Goal: Task Accomplishment & Management: Use online tool/utility

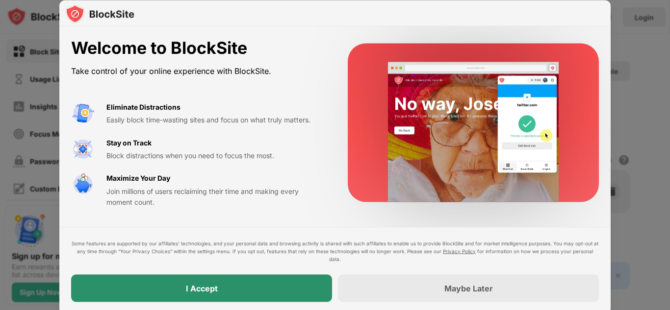
click at [166, 276] on div "I Accept" at bounding box center [201, 287] width 261 height 27
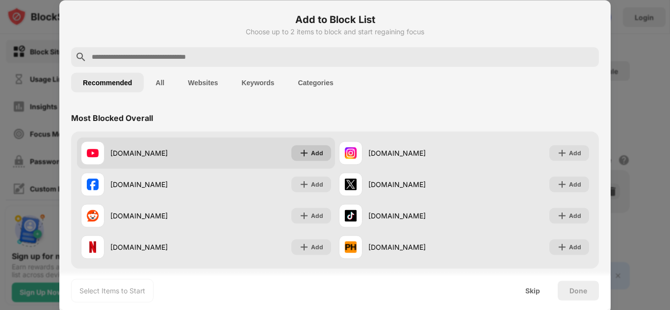
click at [311, 158] on div "Add" at bounding box center [311, 153] width 40 height 16
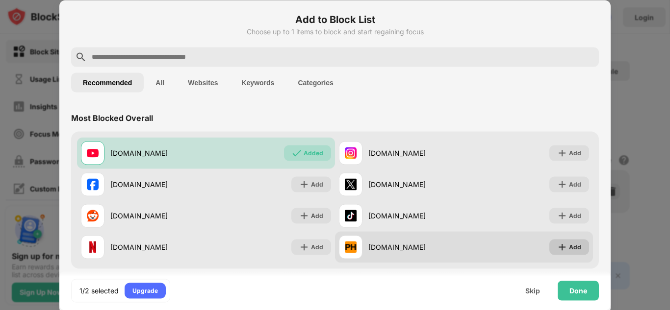
click at [556, 250] on div "Add" at bounding box center [569, 247] width 40 height 16
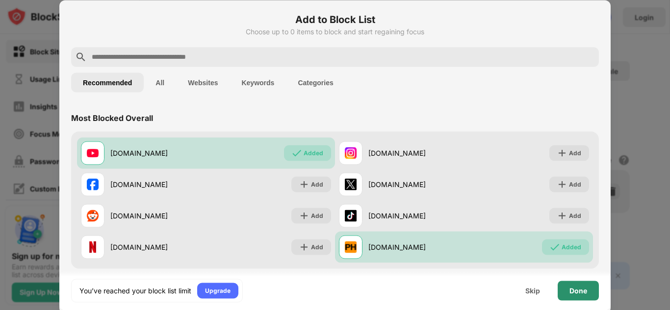
click at [588, 287] on div "Done" at bounding box center [577, 291] width 41 height 20
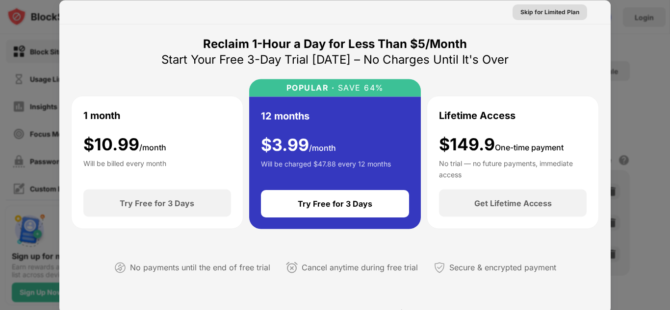
click at [552, 11] on div "Skip for Limited Plan" at bounding box center [549, 12] width 59 height 10
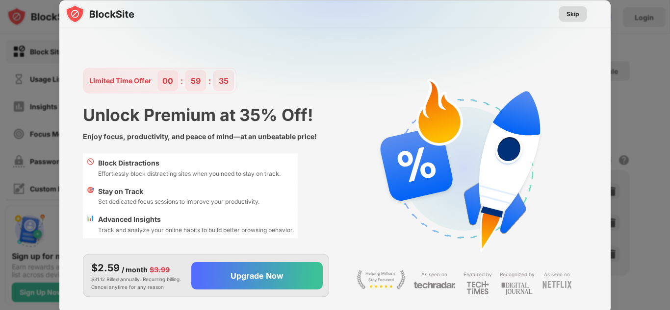
click at [571, 14] on div "Skip" at bounding box center [572, 14] width 13 height 10
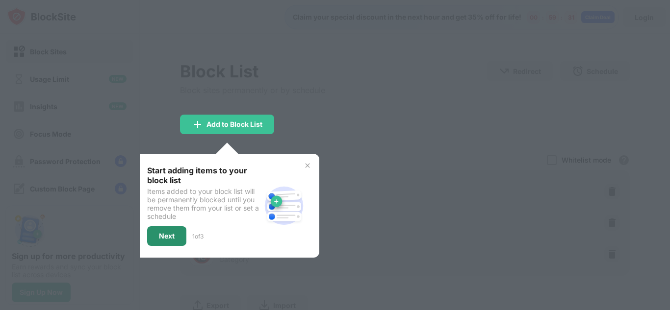
click at [163, 226] on div "Next" at bounding box center [166, 236] width 39 height 20
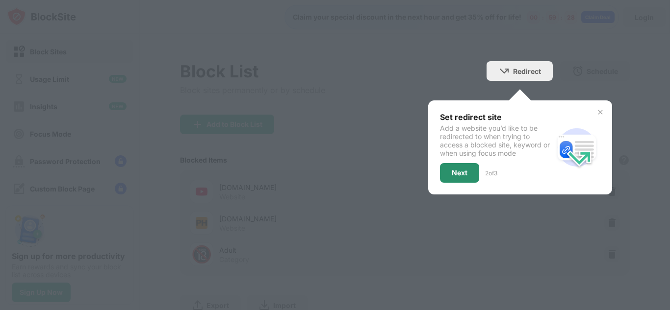
click at [473, 174] on div "Next" at bounding box center [459, 173] width 39 height 20
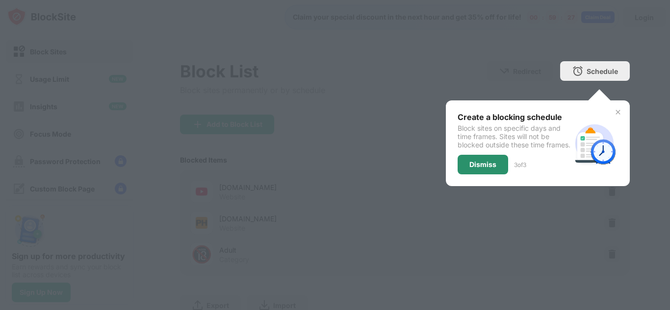
click at [483, 169] on div "Dismiss" at bounding box center [482, 165] width 27 height 8
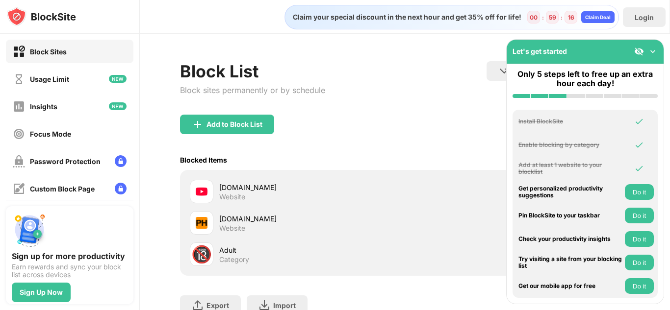
click at [456, 140] on div "Add to Block List" at bounding box center [404, 132] width 449 height 35
click at [649, 50] on img at bounding box center [653, 52] width 10 height 10
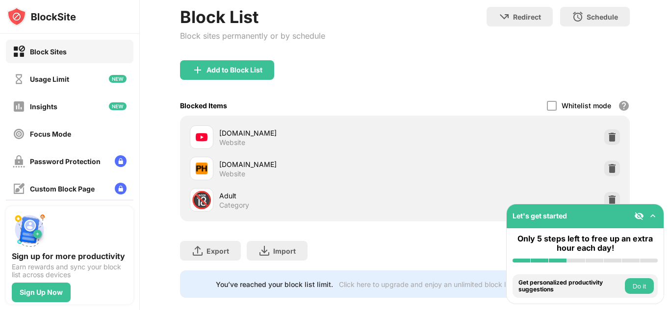
scroll to position [70, 0]
